Goal: Check status: Check status

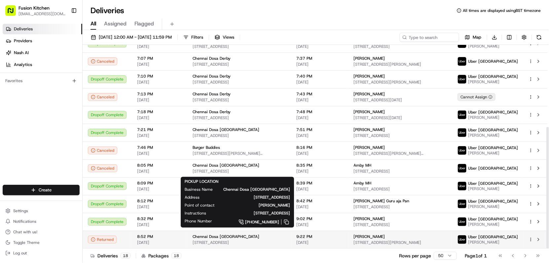
click at [286, 239] on div "Chennai Dosa [GEOGRAPHIC_DATA]" at bounding box center [239, 236] width 93 height 5
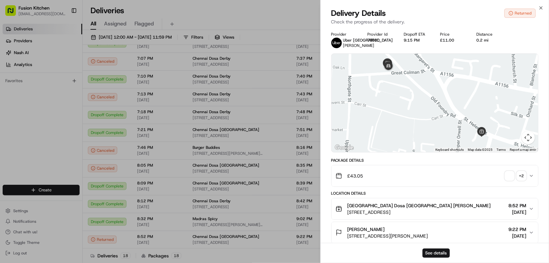
click at [522, 181] on div "+ 2" at bounding box center [521, 175] width 9 height 9
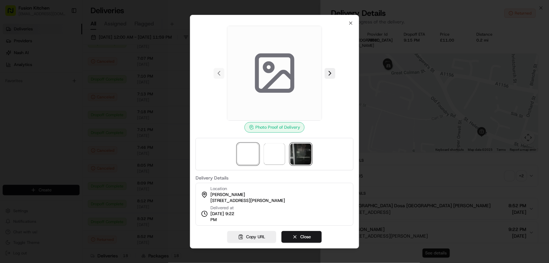
click at [304, 157] on img at bounding box center [300, 154] width 21 height 21
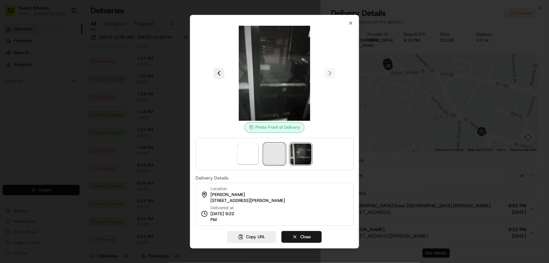
click at [274, 155] on span at bounding box center [274, 154] width 21 height 21
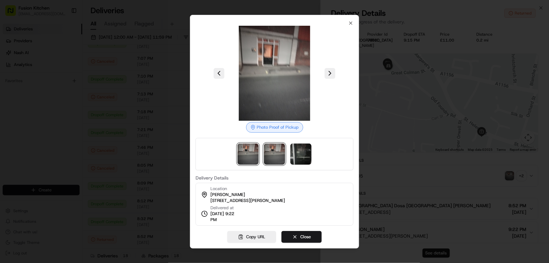
click at [258, 155] on img at bounding box center [247, 154] width 21 height 21
click at [273, 155] on img at bounding box center [274, 154] width 21 height 21
click at [296, 158] on img at bounding box center [300, 154] width 21 height 21
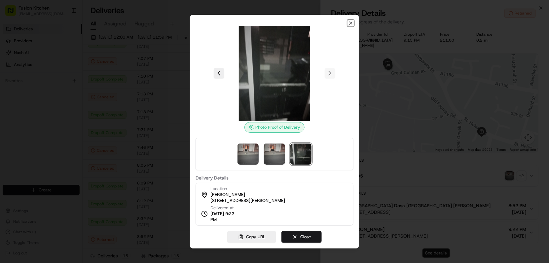
click at [352, 23] on icon "button" at bounding box center [350, 22] width 5 height 5
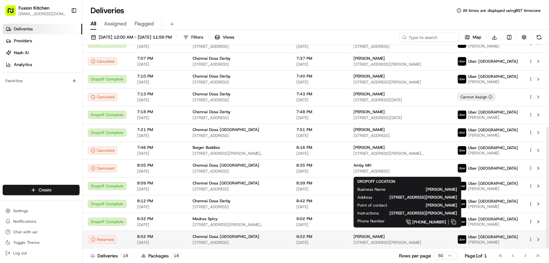
click at [402, 239] on div "[PERSON_NAME]" at bounding box center [400, 236] width 93 height 5
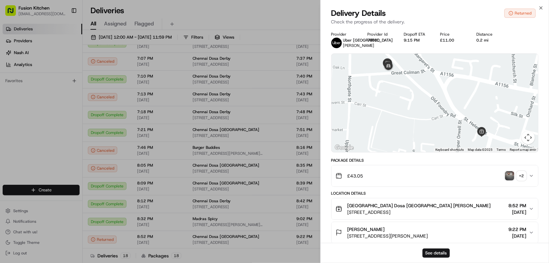
click at [510, 179] on img "button" at bounding box center [509, 175] width 9 height 9
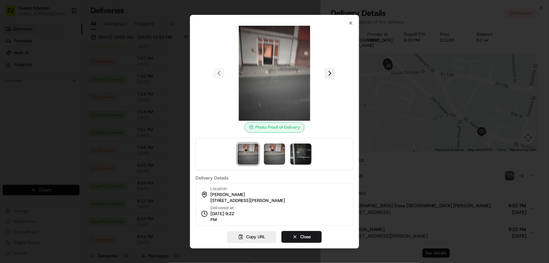
click at [329, 76] on button at bounding box center [330, 73] width 11 height 11
click at [331, 75] on button at bounding box center [330, 73] width 11 height 11
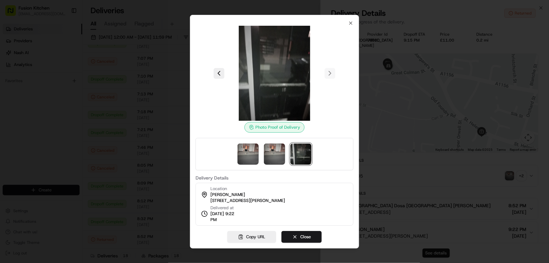
click at [329, 72] on div at bounding box center [275, 73] width 158 height 95
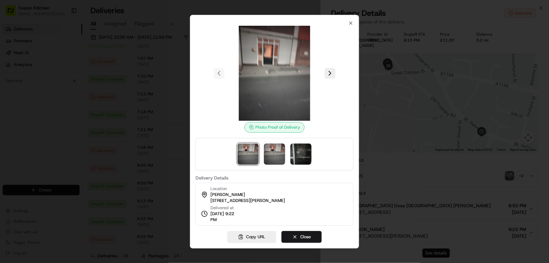
click at [186, 202] on div at bounding box center [274, 131] width 549 height 263
